Goal: Register for event/course

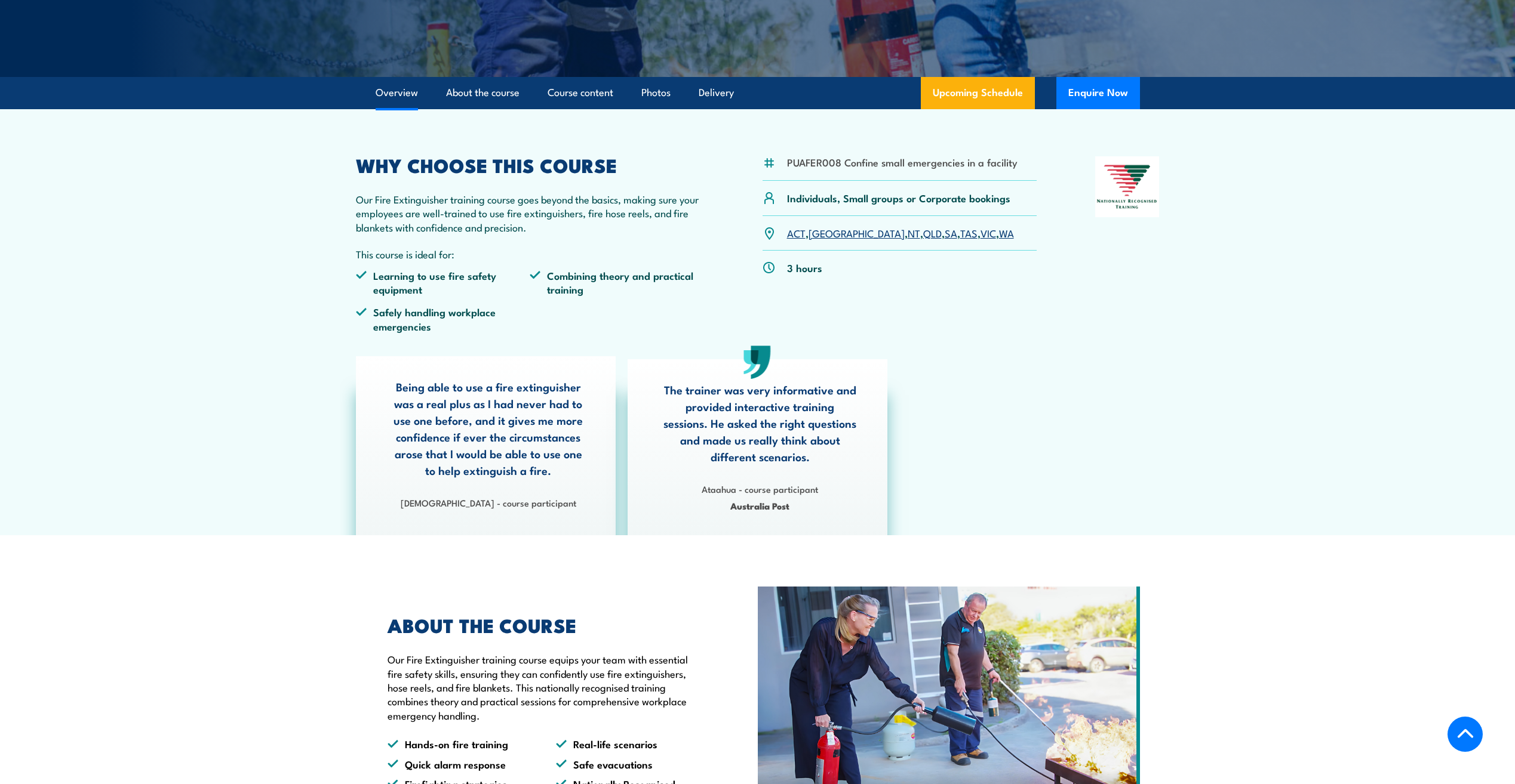
scroll to position [239, 0]
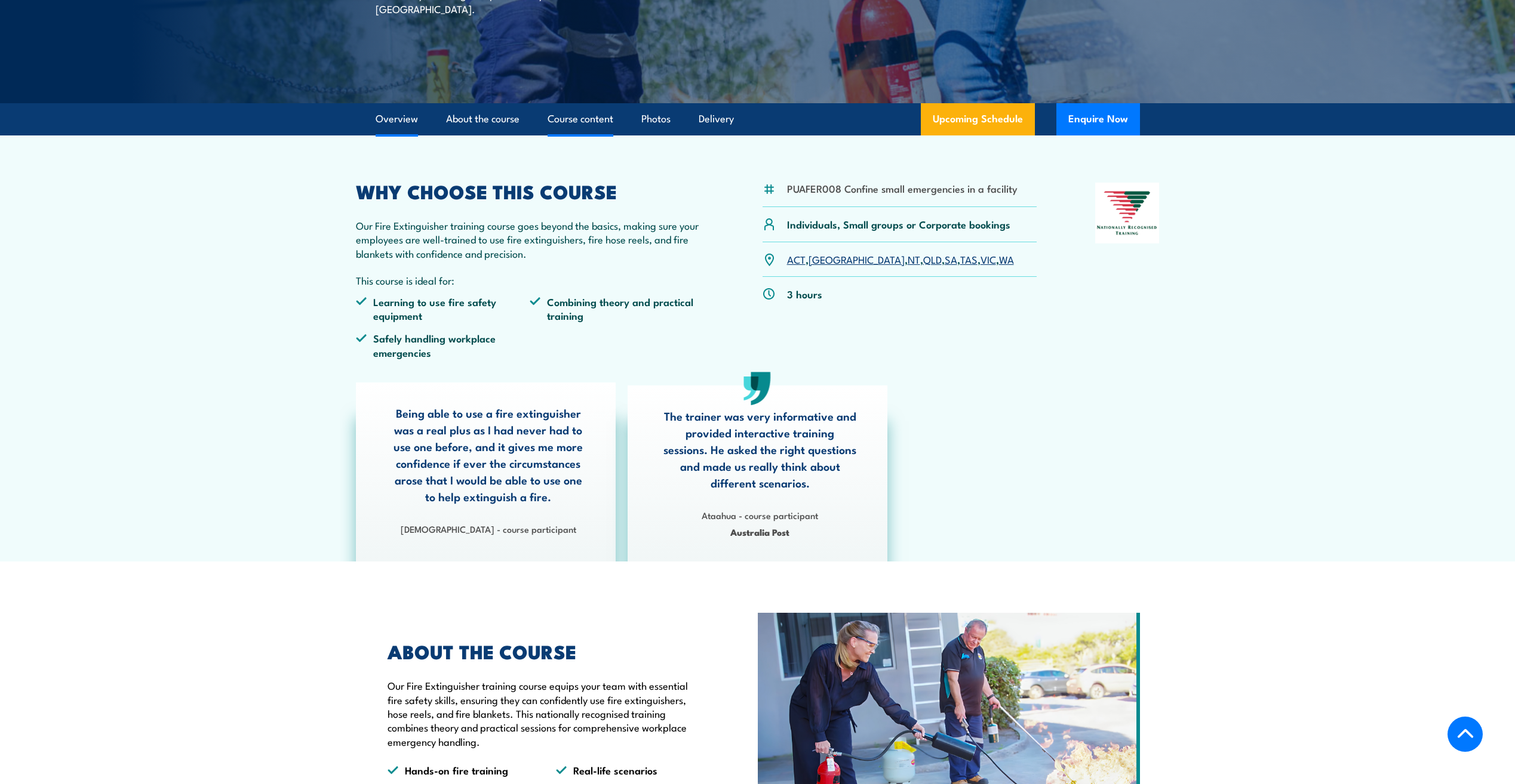
click at [590, 116] on link "Course content" at bounding box center [581, 119] width 66 height 32
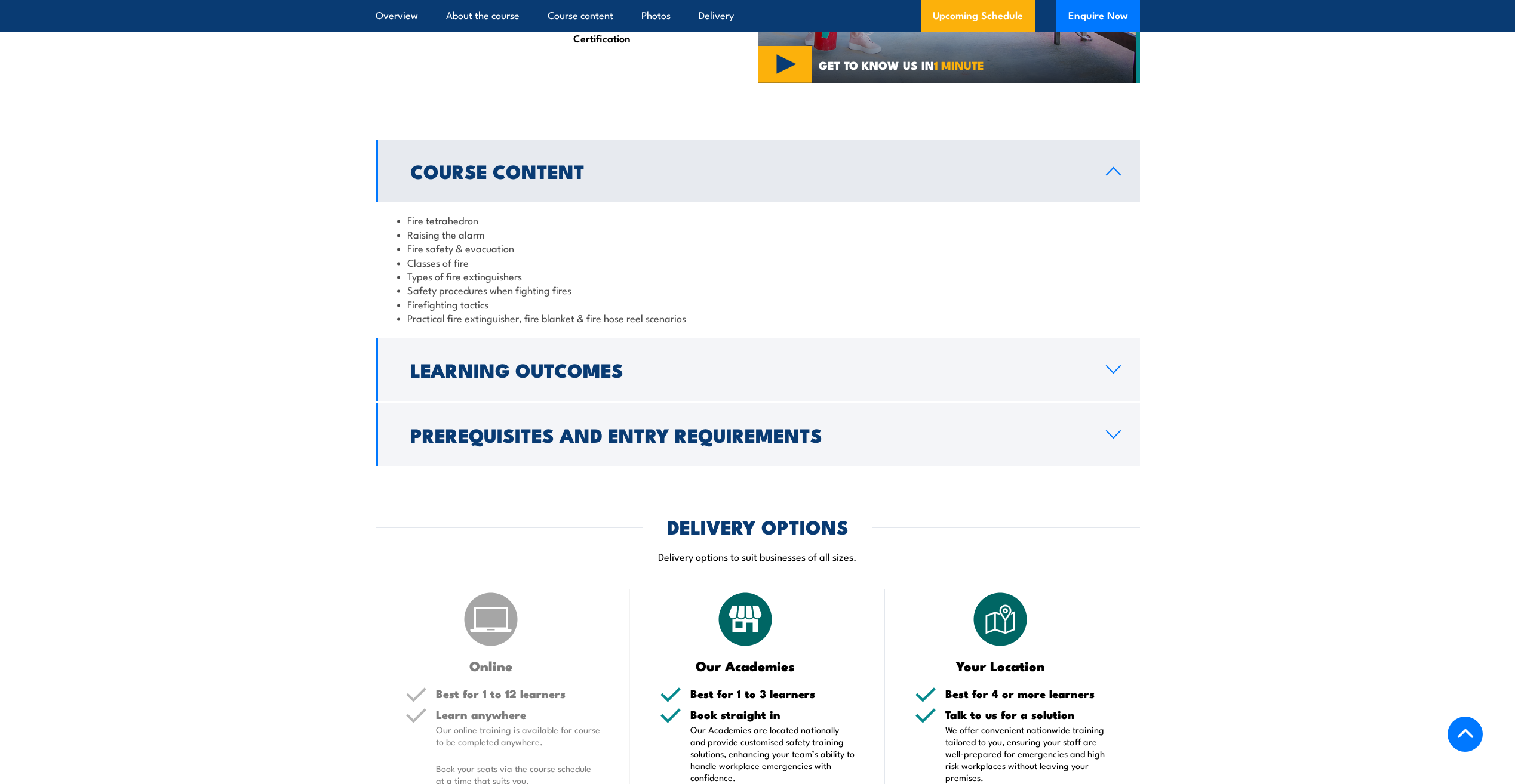
scroll to position [1091, 0]
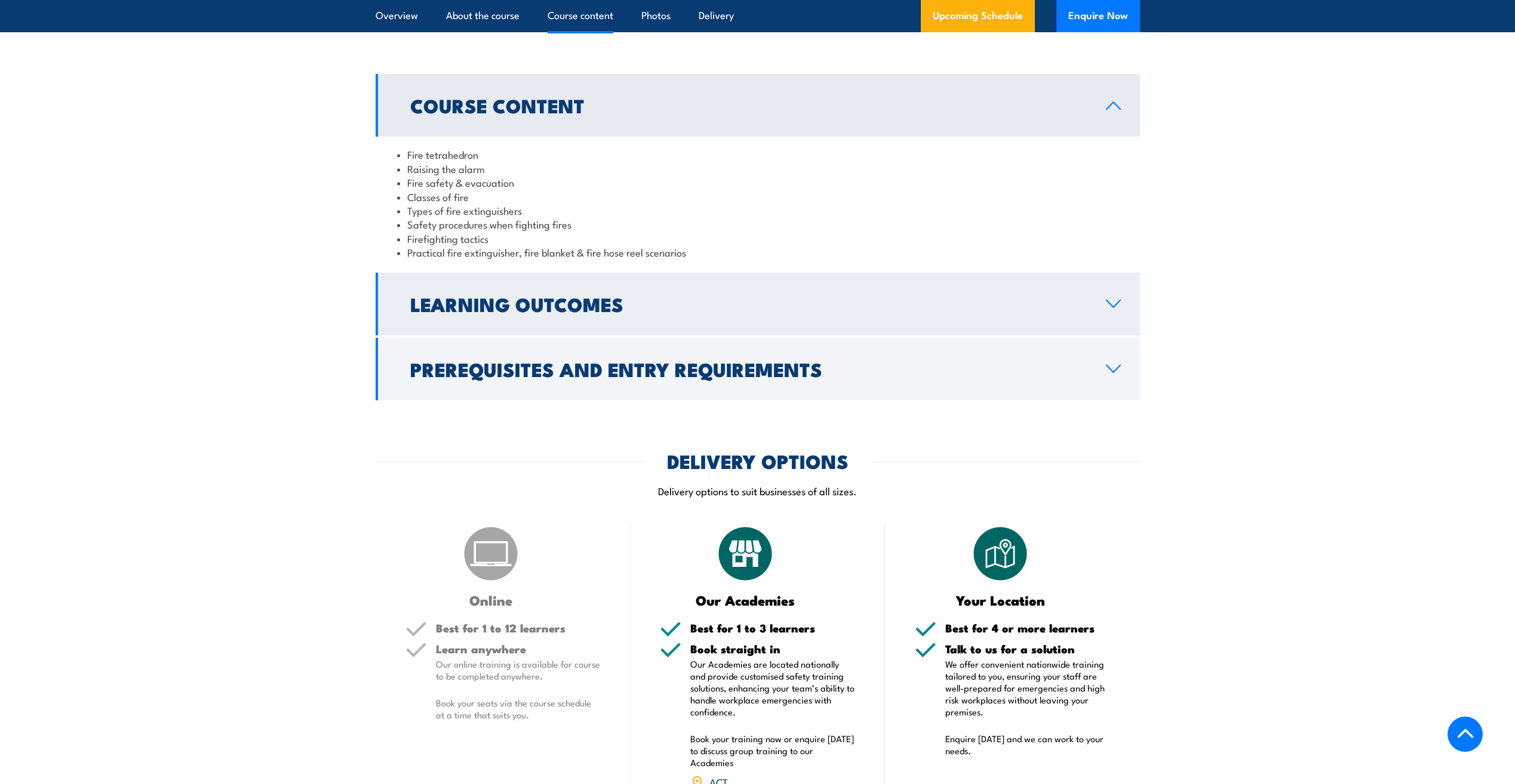
click at [1004, 305] on h2 "Learning Outcomes" at bounding box center [748, 304] width 676 height 17
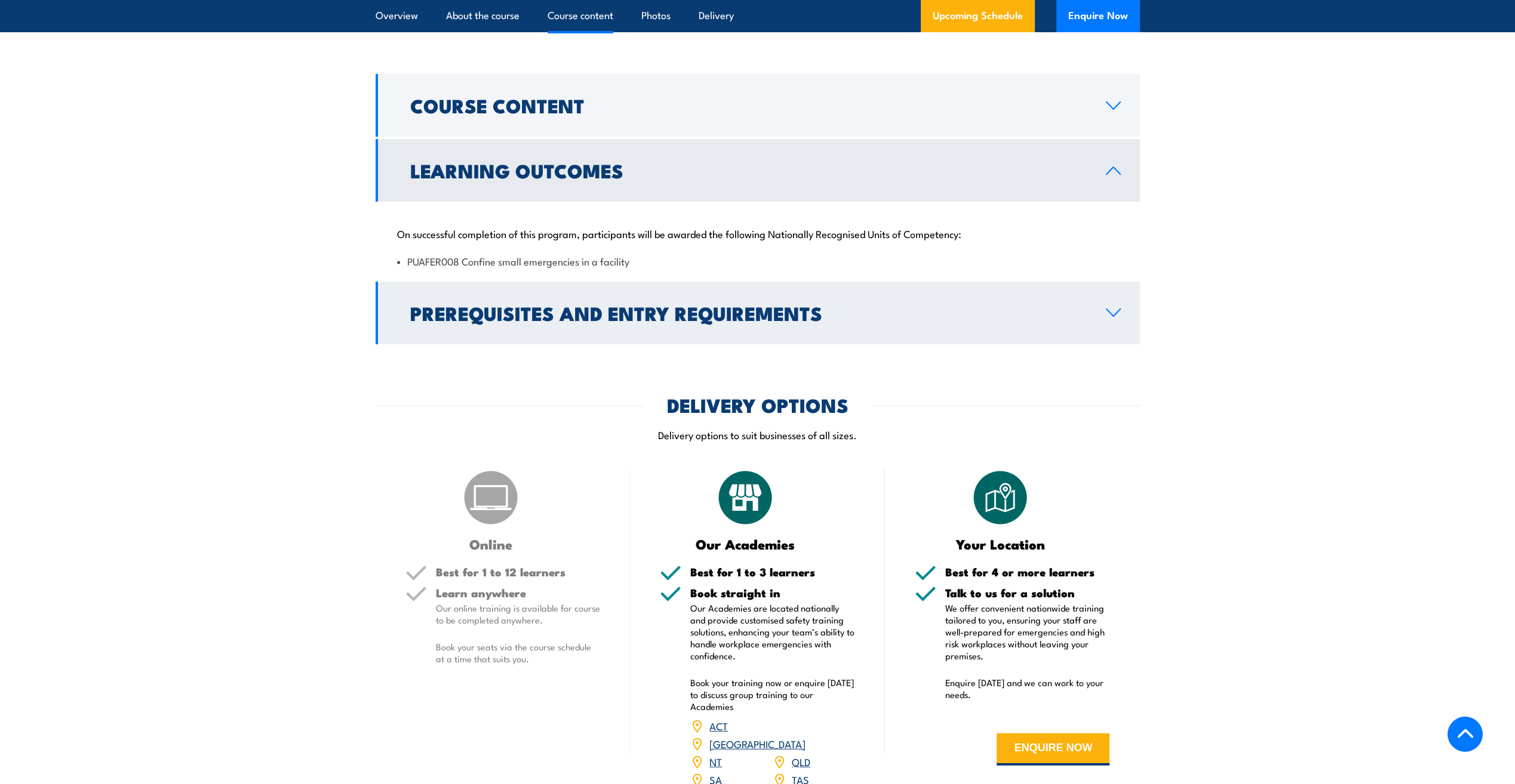
click at [833, 314] on h2 "Prerequisites and Entry Requirements" at bounding box center [748, 313] width 676 height 17
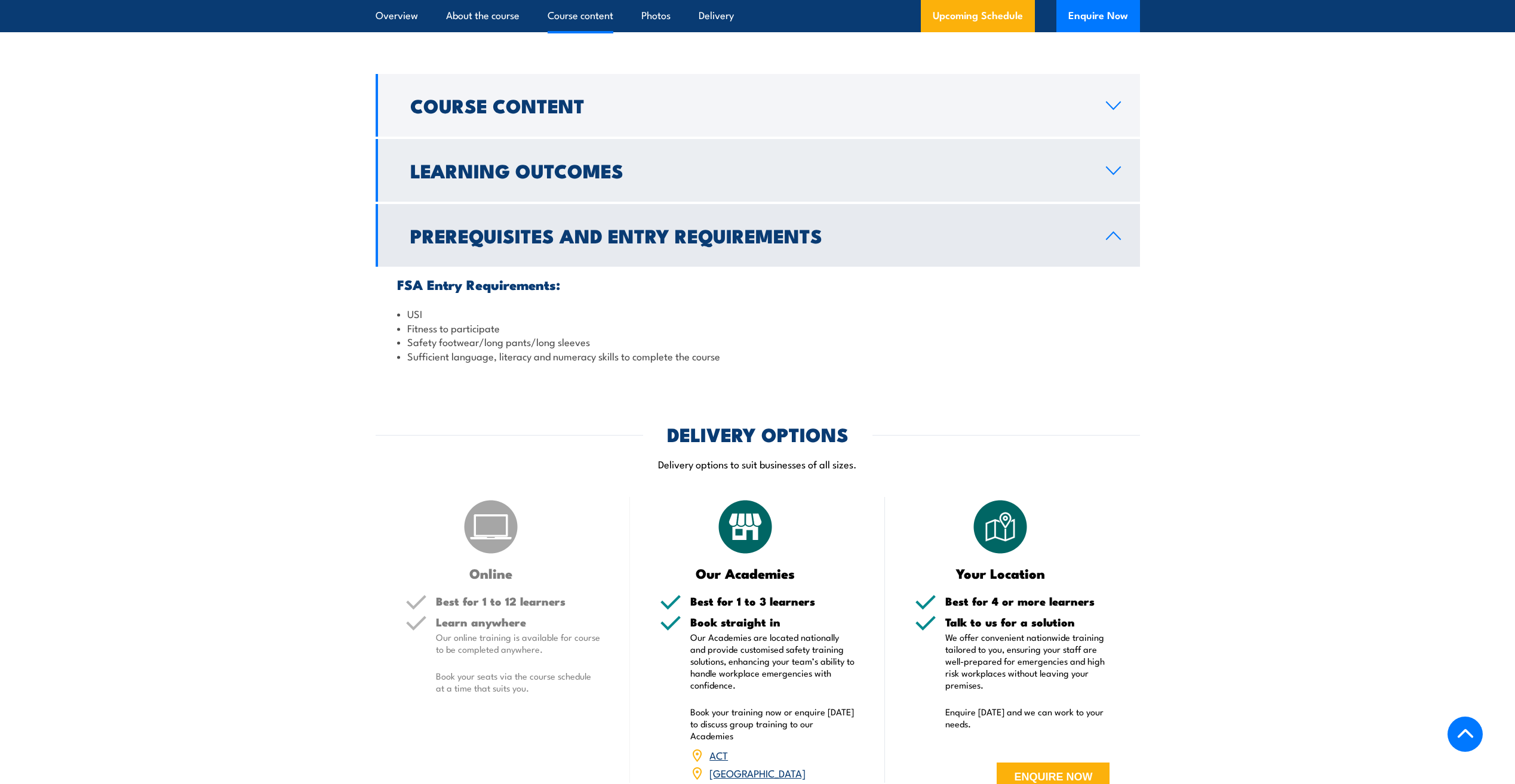
click at [754, 188] on link "Learning Outcomes" at bounding box center [757, 170] width 764 height 63
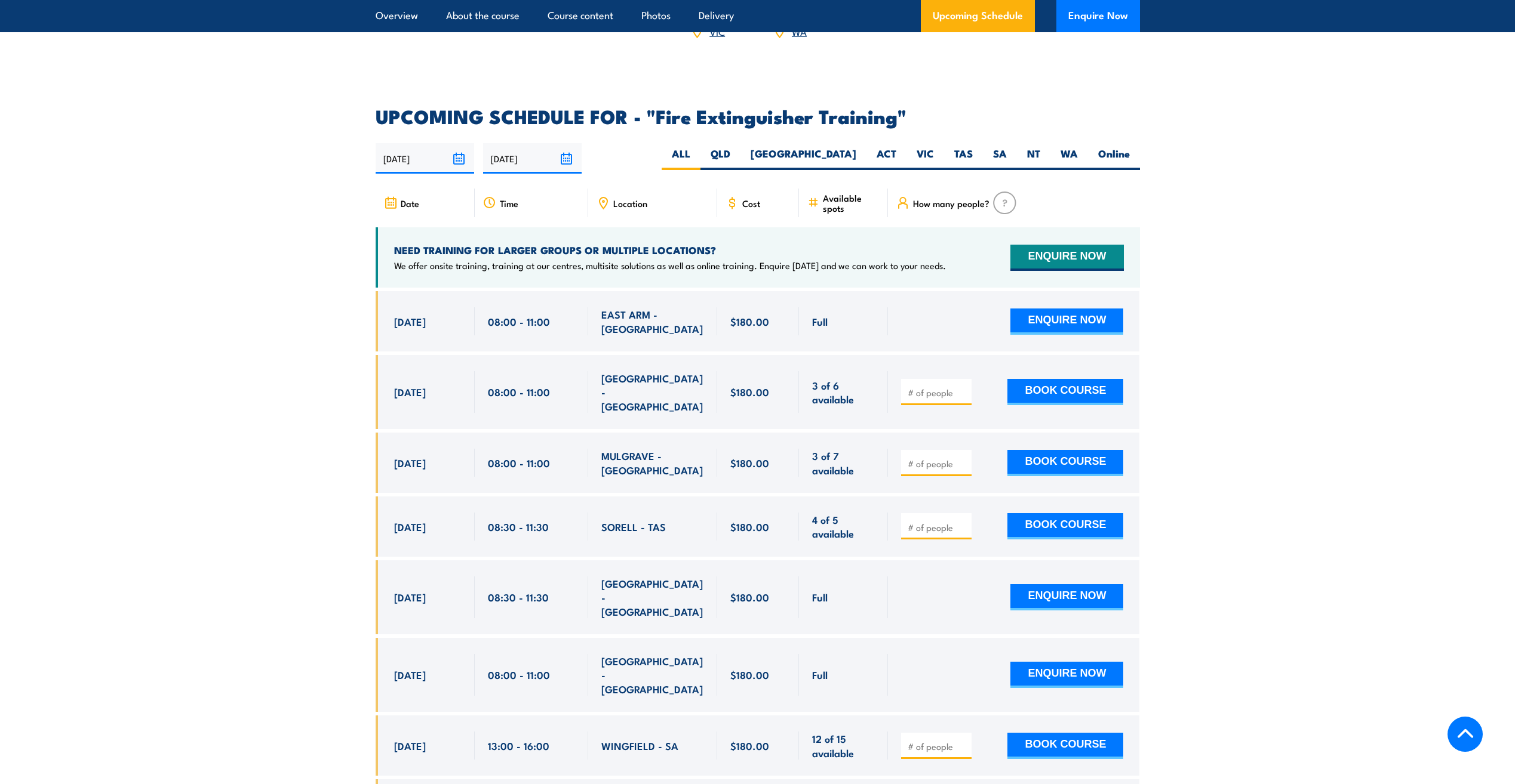
scroll to position [1807, 0]
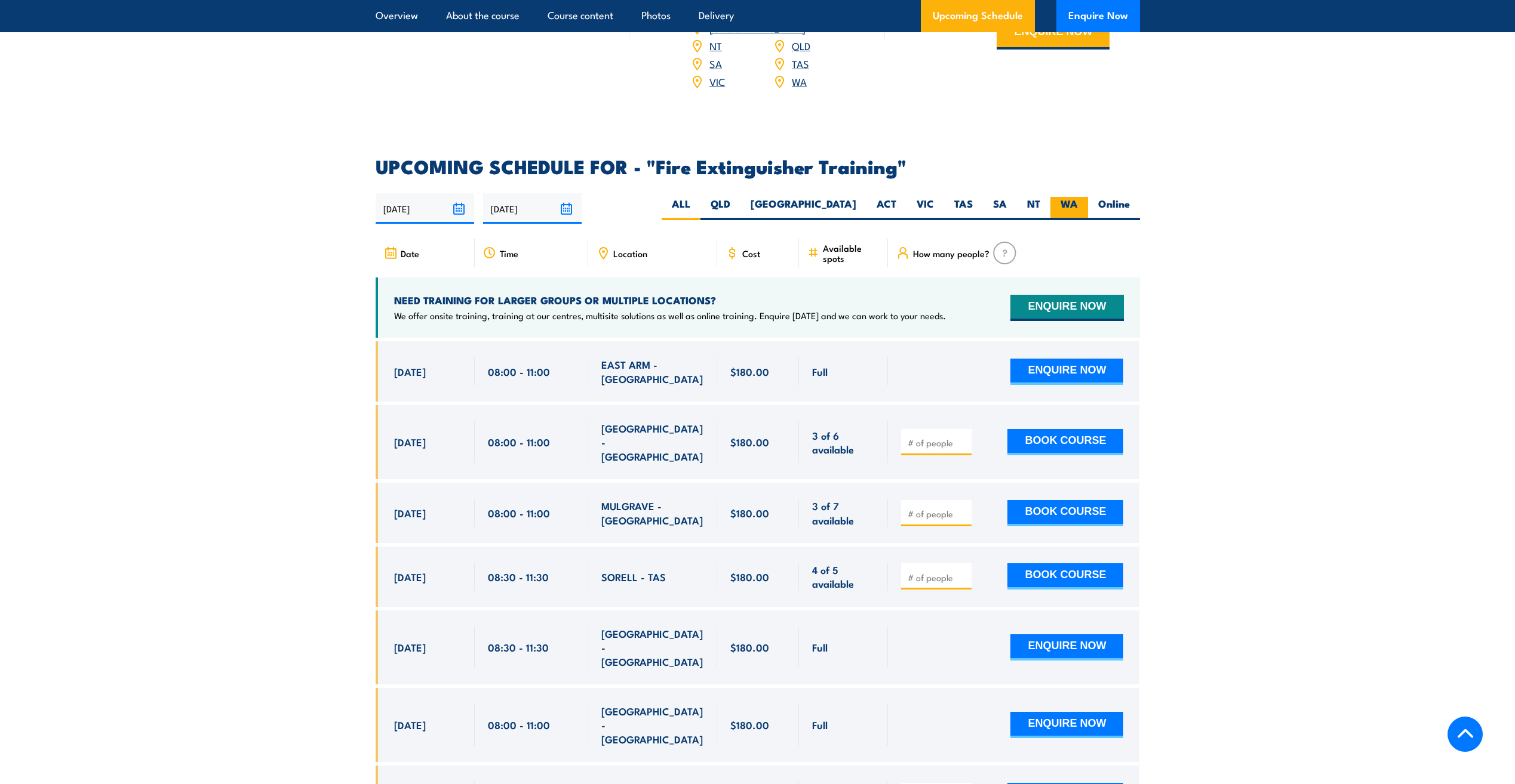
click at [1070, 197] on label "WA" at bounding box center [1069, 209] width 38 height 23
click at [1078, 197] on input "WA" at bounding box center [1082, 201] width 8 height 8
radio input "true"
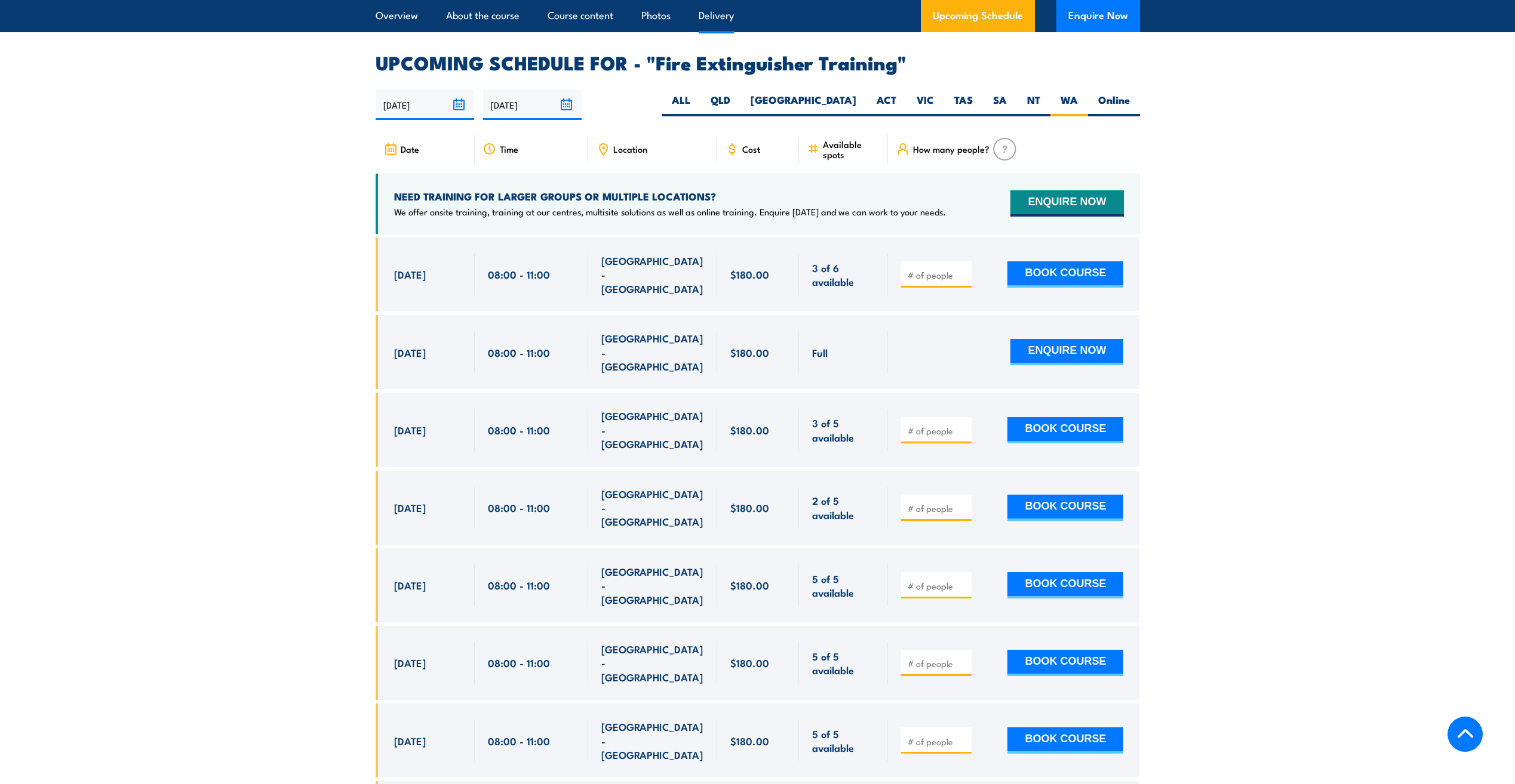
scroll to position [2003, 0]
